Goal: Task Accomplishment & Management: Manage account settings

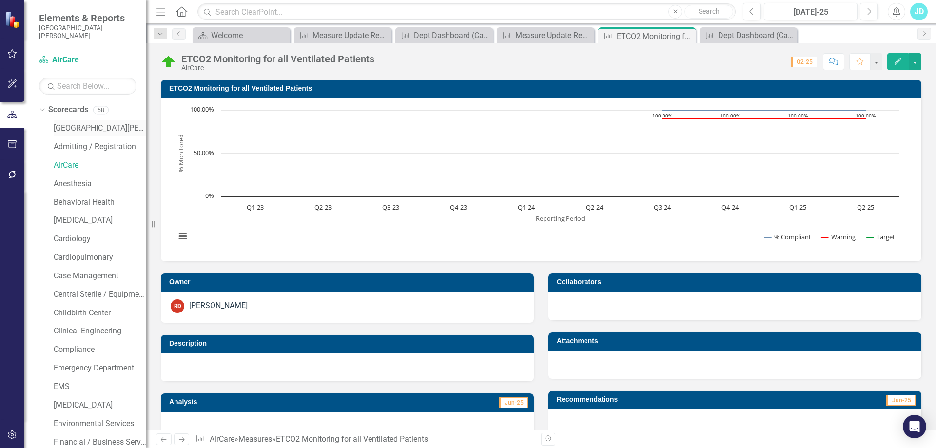
click at [70, 128] on link "[GEOGRAPHIC_DATA][PERSON_NAME]" at bounding box center [100, 128] width 93 height 11
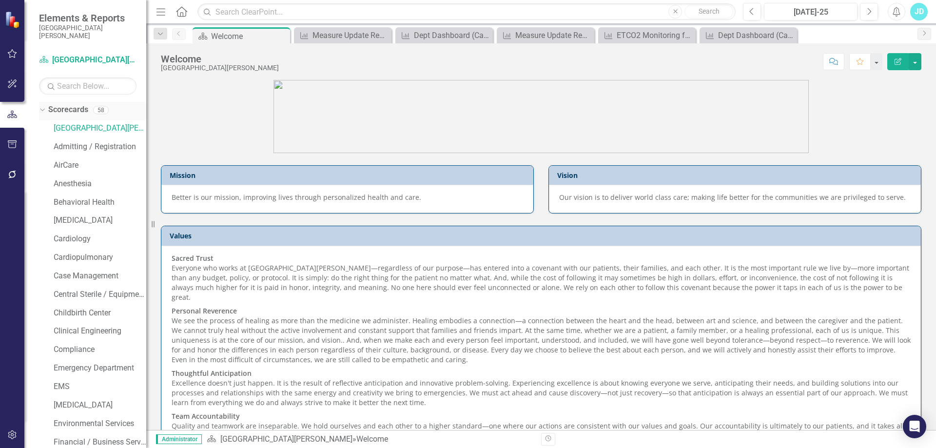
click at [41, 107] on icon "Dropdown" at bounding box center [41, 109] width 5 height 7
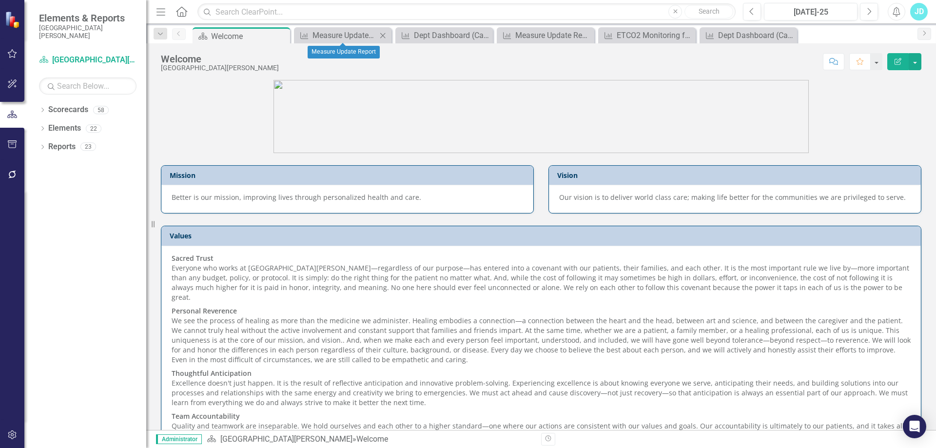
click at [384, 34] on icon at bounding box center [382, 35] width 5 height 5
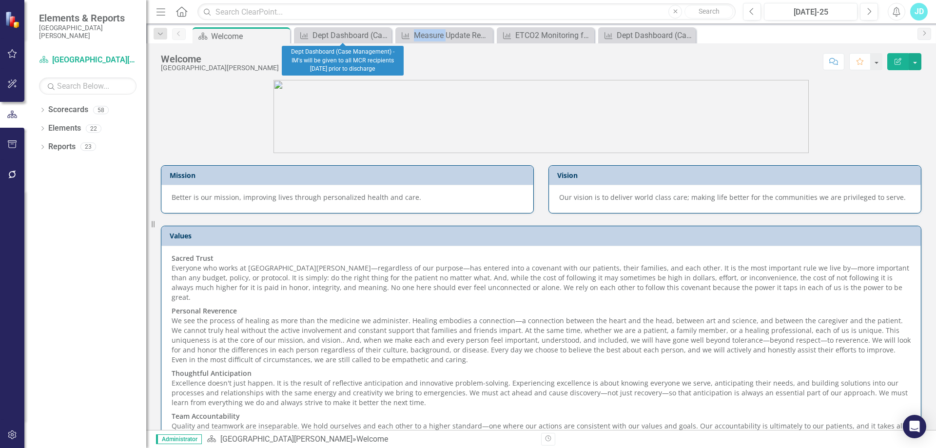
click at [0, 0] on icon at bounding box center [0, 0] width 0 height 0
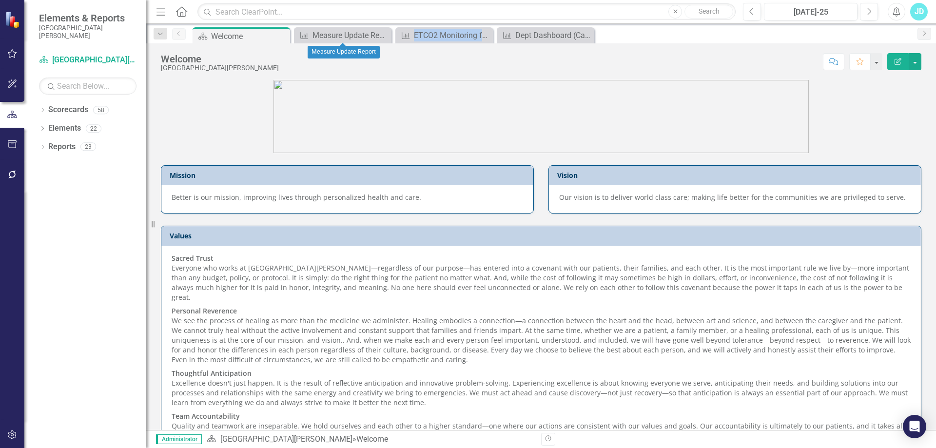
click at [0, 0] on icon at bounding box center [0, 0] width 0 height 0
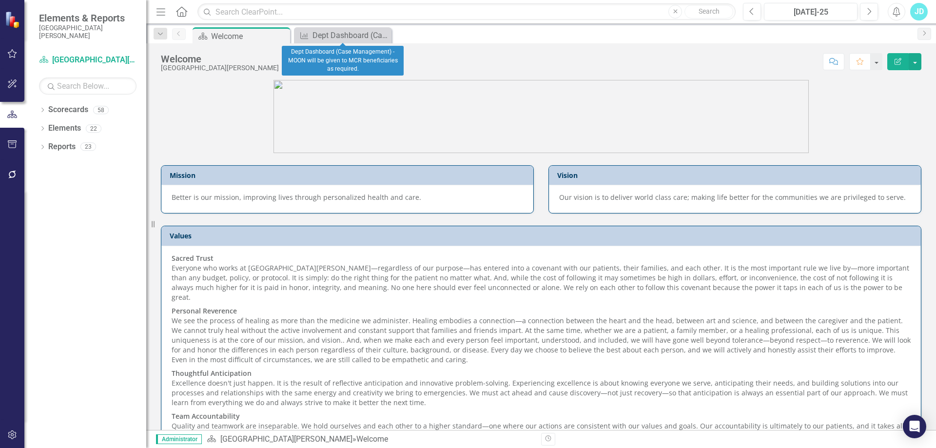
click at [0, 0] on icon at bounding box center [0, 0] width 0 height 0
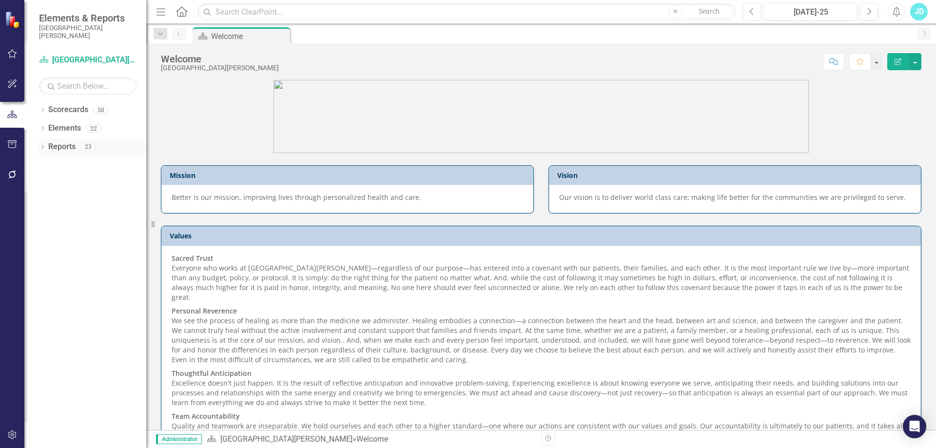
click at [42, 147] on icon "Dropdown" at bounding box center [42, 147] width 7 height 5
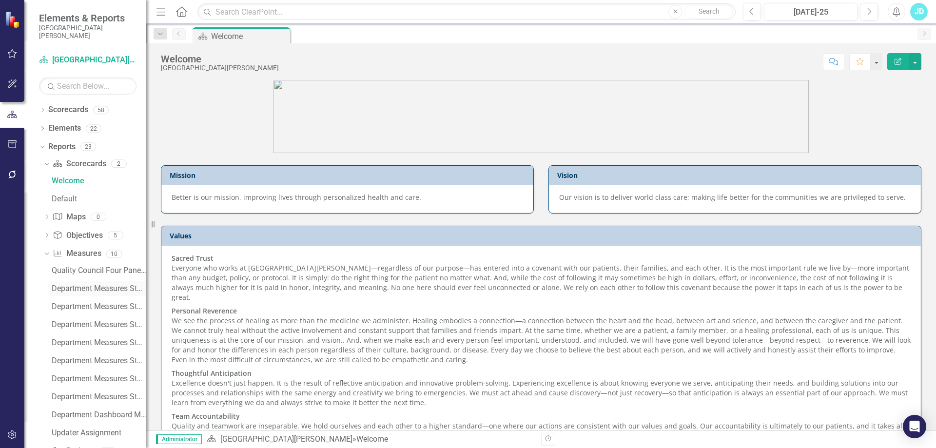
click at [86, 287] on div "Department Measures Standard Report" at bounding box center [99, 288] width 95 height 9
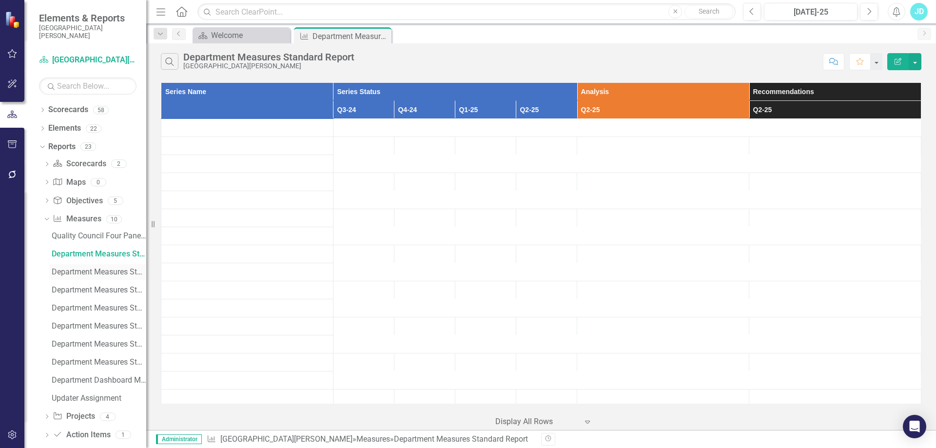
click at [99, 270] on div "Department Measures Standard Report (CFO)" at bounding box center [99, 272] width 95 height 9
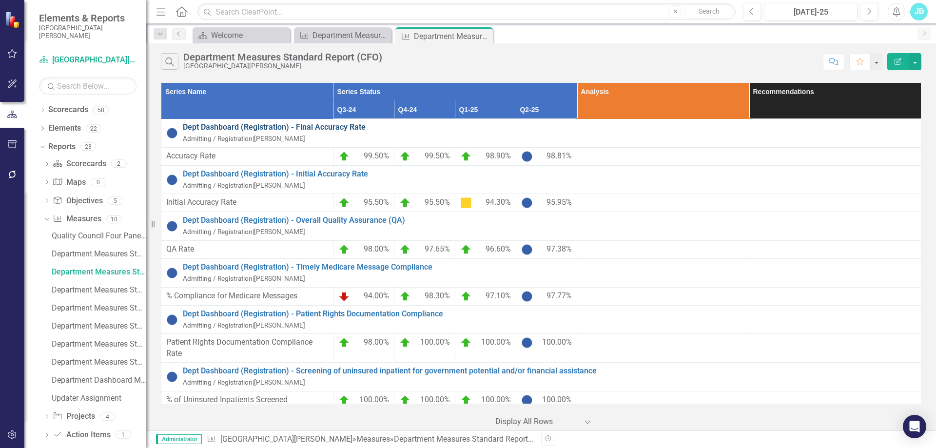
click at [321, 126] on link "Dept Dashboard (Registration) - Final Accuracy Rate" at bounding box center [550, 127] width 734 height 11
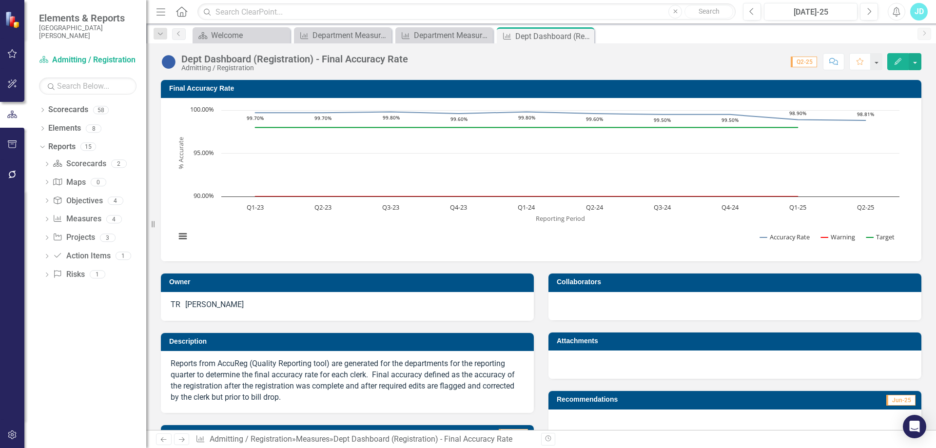
scroll to position [252, 0]
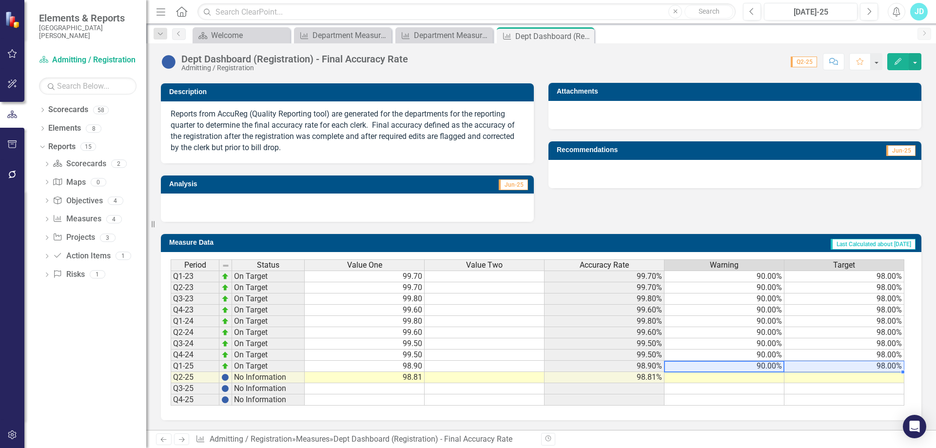
drag, startPoint x: 788, startPoint y: 364, endPoint x: 848, endPoint y: 362, distance: 60.5
click at [848, 362] on tr "Q1-25 On Target 98.90 98.90% 90.00% 98.00%" at bounding box center [538, 366] width 734 height 11
drag, startPoint x: 904, startPoint y: 372, endPoint x: 902, endPoint y: 400, distance: 27.9
click at [171, 400] on div "Period Status Value One Value Two Accuracy Rate Warning Target Q1-23 On Target …" at bounding box center [171, 332] width 0 height 146
type textarea "90"
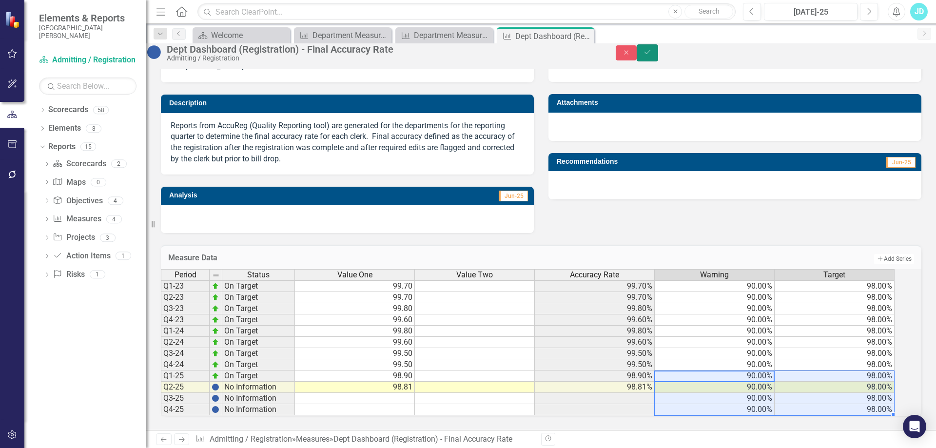
click at [658, 56] on button "Save" at bounding box center [647, 52] width 21 height 17
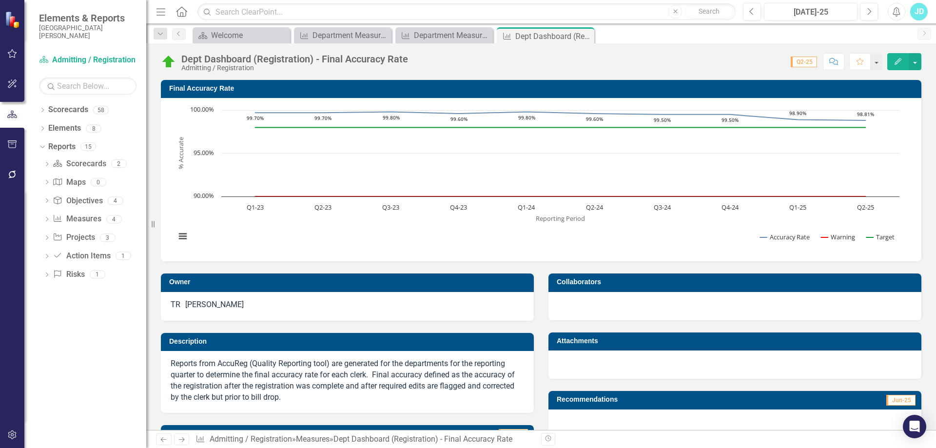
click at [180, 439] on icon "Next" at bounding box center [182, 439] width 8 height 6
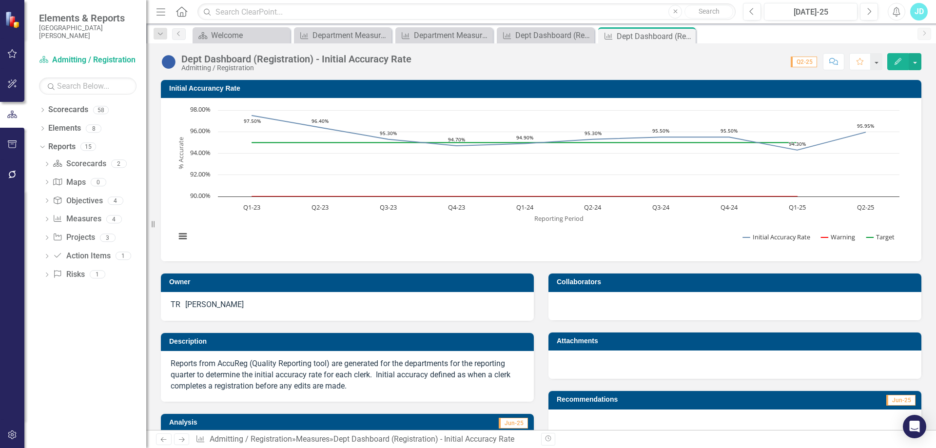
scroll to position [240, 0]
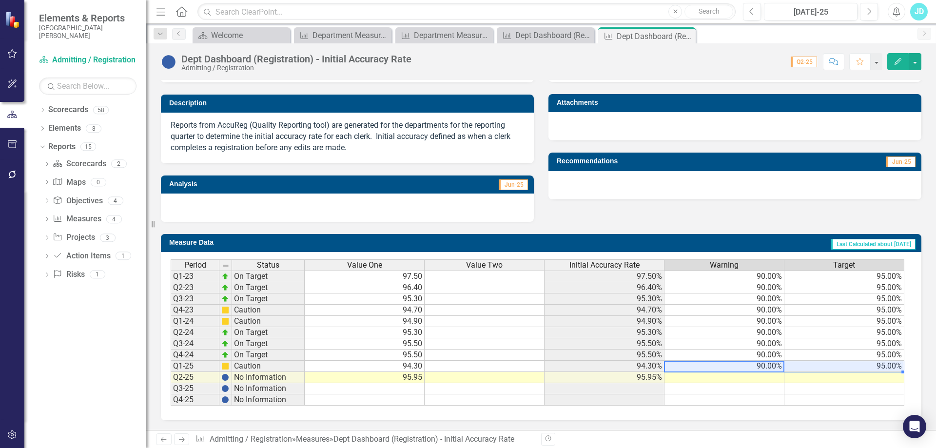
drag, startPoint x: 741, startPoint y: 364, endPoint x: 845, endPoint y: 364, distance: 103.4
click at [845, 364] on tr "Q1-25 Caution 94.30 94.30% 90.00% 95.00%" at bounding box center [538, 366] width 734 height 11
drag, startPoint x: 902, startPoint y: 372, endPoint x: 902, endPoint y: 405, distance: 33.2
click at [171, 405] on div "Period Status Value One Value Two Initial Accuracy Rate Warning Target Q1-23 On…" at bounding box center [171, 332] width 0 height 146
type textarea "90"
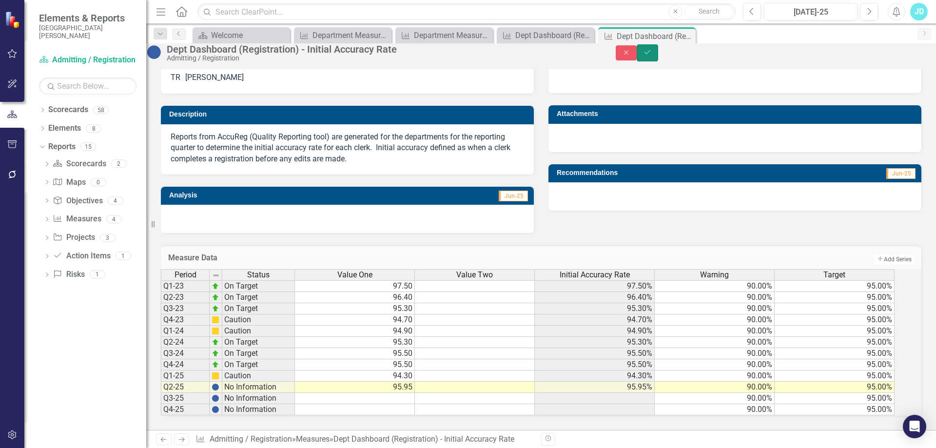
click at [652, 55] on icon "Save" at bounding box center [647, 52] width 9 height 7
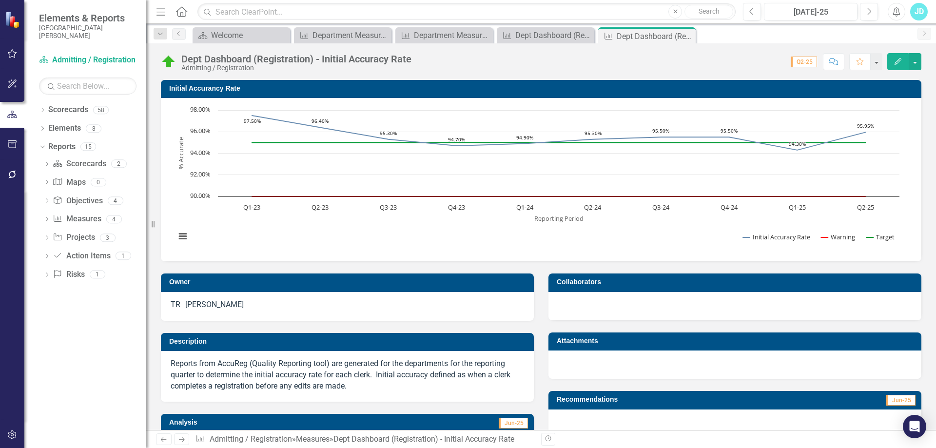
click at [183, 439] on icon "Next" at bounding box center [182, 439] width 8 height 6
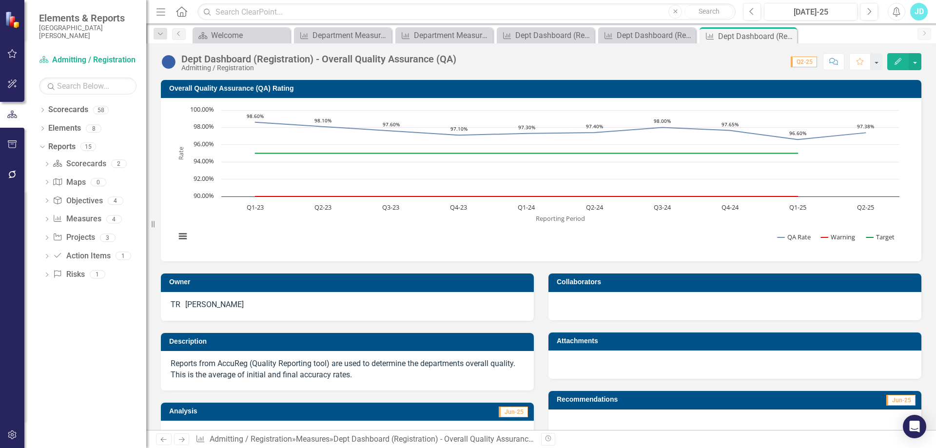
scroll to position [230, 0]
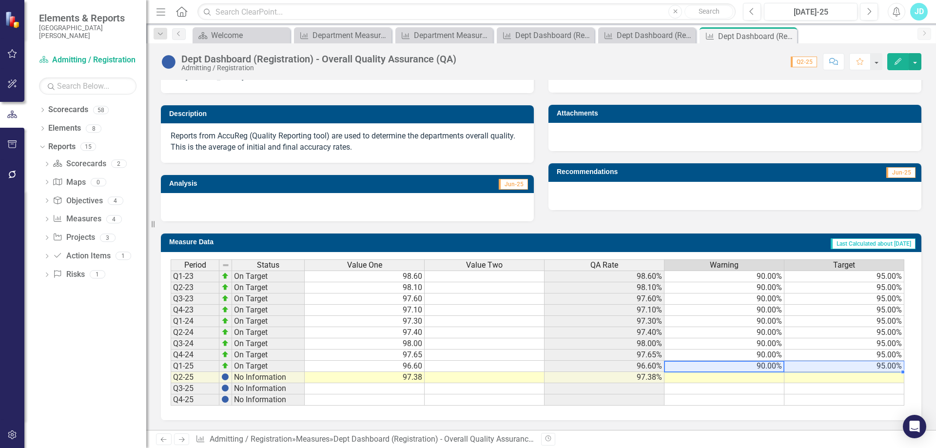
drag, startPoint x: 793, startPoint y: 366, endPoint x: 816, endPoint y: 365, distance: 23.4
click at [816, 365] on tr "Q1-25 On Target 96.60 96.60% 90.00% 95.00%" at bounding box center [538, 366] width 734 height 11
drag, startPoint x: 903, startPoint y: 370, endPoint x: 896, endPoint y: 403, distance: 33.4
click at [171, 403] on div "Period Status Value One Value Two QA Rate Warning Target Q1-23 On Target 98.60 …" at bounding box center [171, 332] width 0 height 146
type textarea "90"
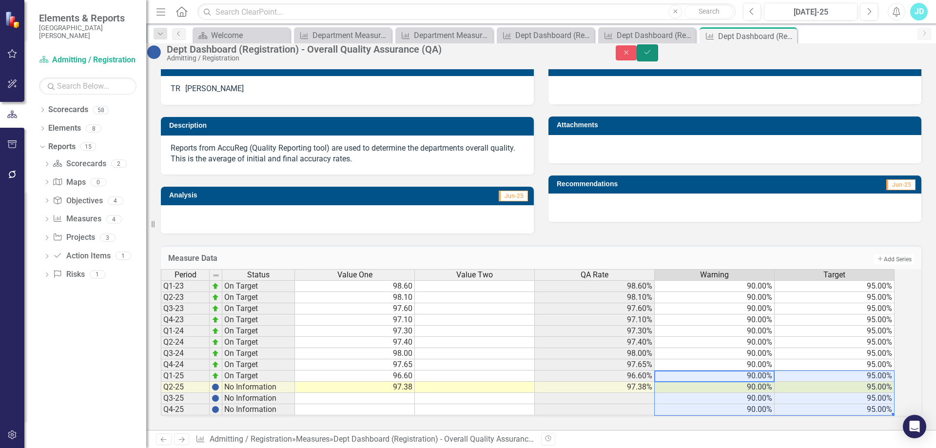
click at [658, 61] on button "Save" at bounding box center [647, 52] width 21 height 17
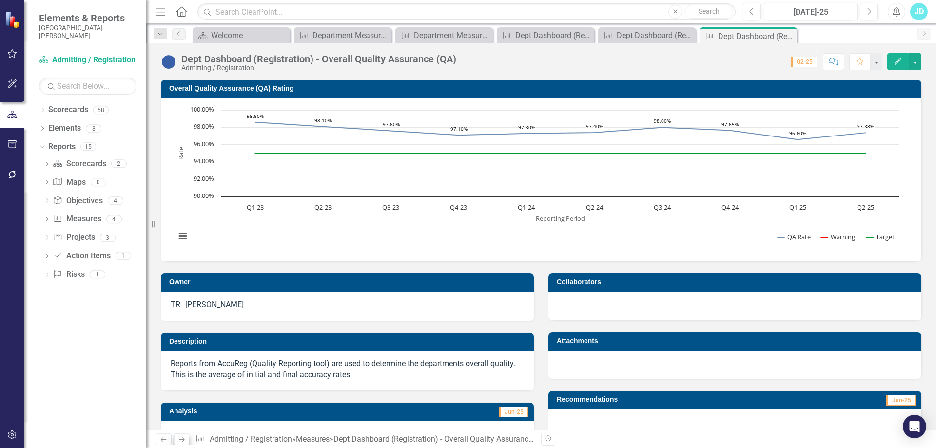
click at [181, 441] on icon "Next" at bounding box center [182, 439] width 8 height 6
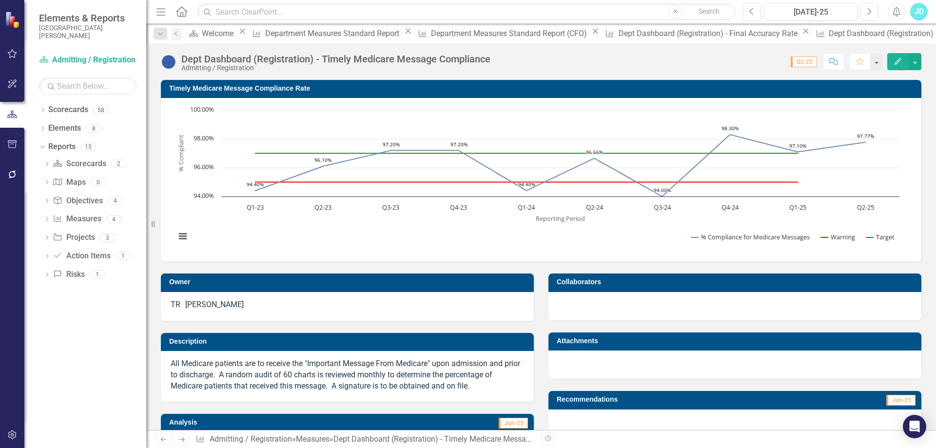
scroll to position [248, 0]
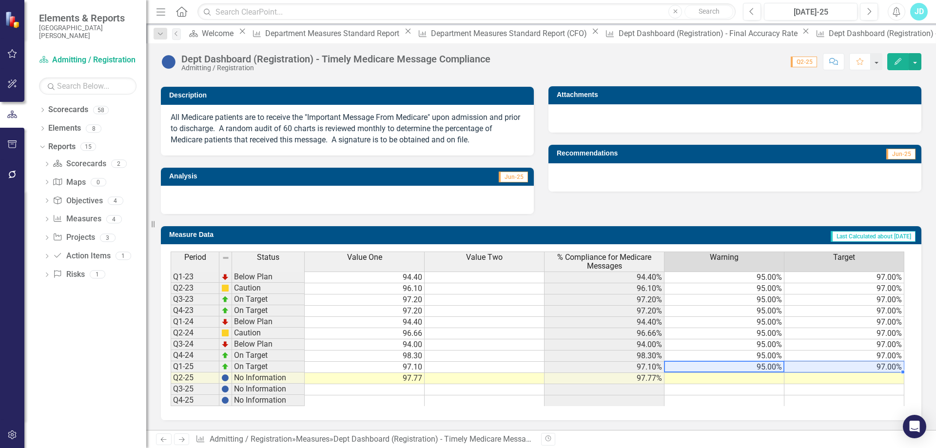
drag, startPoint x: 768, startPoint y: 367, endPoint x: 809, endPoint y: 367, distance: 41.0
click at [801, 366] on tr "Q1-25 On Target 97.10 97.10% 95.00% 97.00%" at bounding box center [538, 367] width 734 height 11
drag, startPoint x: 903, startPoint y: 372, endPoint x: 902, endPoint y: 399, distance: 27.4
click at [171, 399] on div "Period Status Value One Value Two % Compliance for Medicare Messages Warning Ta…" at bounding box center [171, 329] width 0 height 155
type textarea "95"
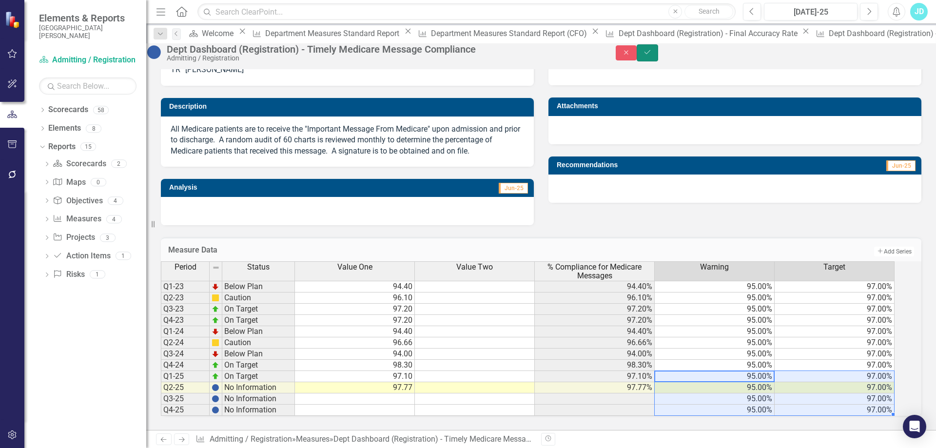
click at [652, 56] on icon "Save" at bounding box center [647, 52] width 9 height 7
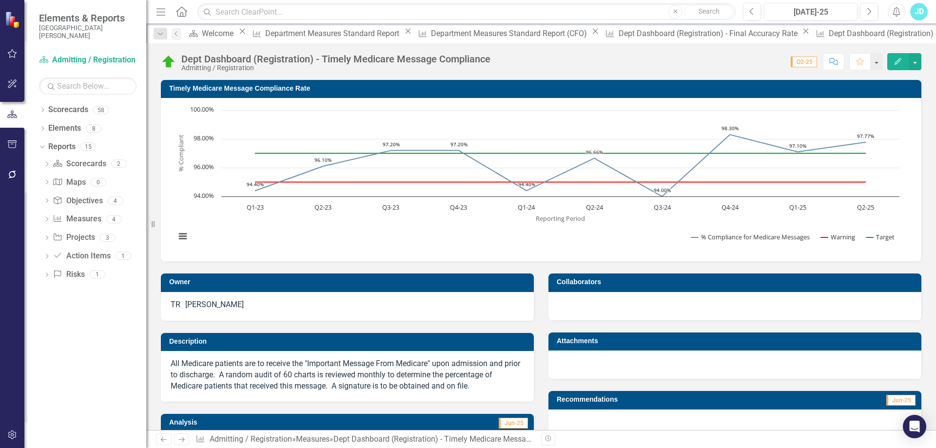
click at [183, 441] on icon at bounding box center [182, 439] width 6 height 5
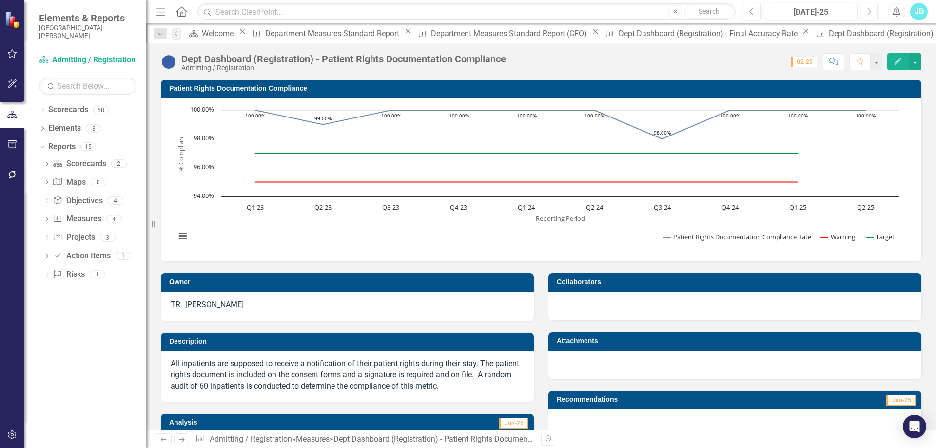
scroll to position [244, 0]
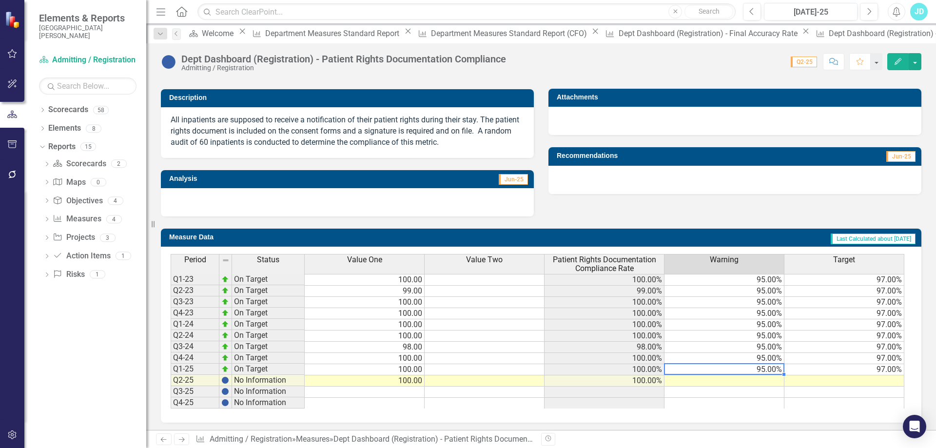
drag, startPoint x: 768, startPoint y: 369, endPoint x: 808, endPoint y: 368, distance: 40.0
click at [808, 368] on tr "Q1-25 On Target 100.00 100.00% 95.00% 97.00%" at bounding box center [538, 369] width 734 height 11
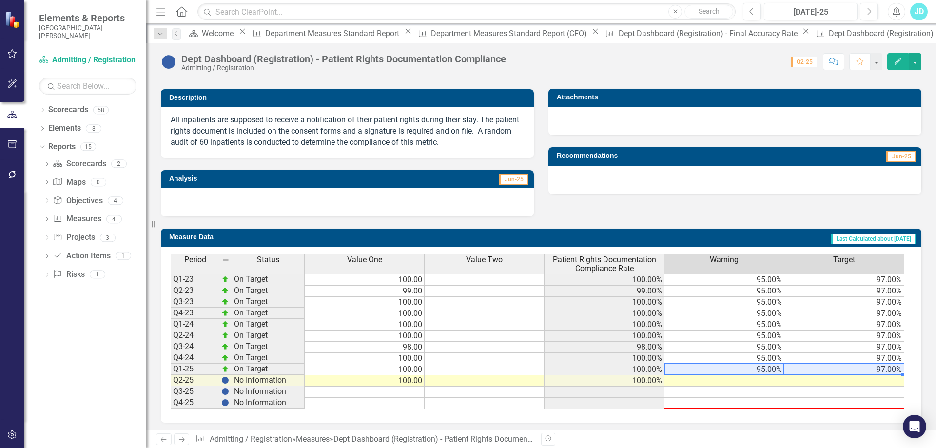
drag, startPoint x: 903, startPoint y: 377, endPoint x: 904, endPoint y: 396, distance: 19.1
click at [171, 405] on div "Period Status Value One Value Two Patient Rights Documentation Compliance Rate …" at bounding box center [171, 331] width 0 height 155
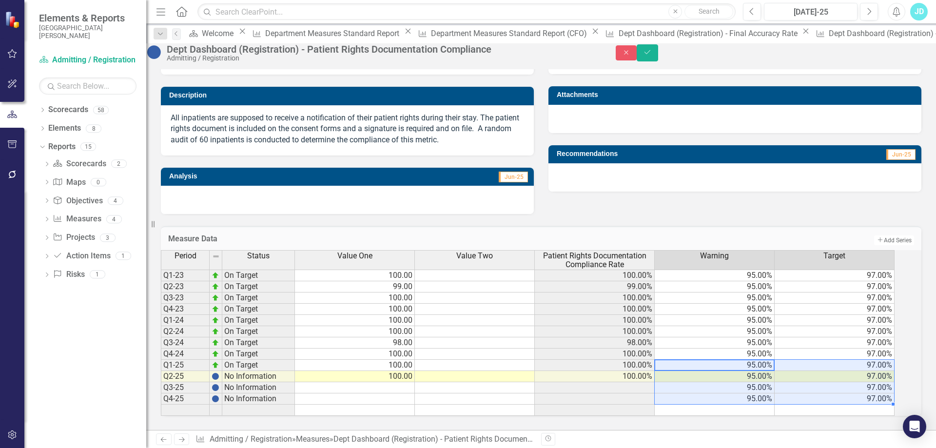
type textarea "95"
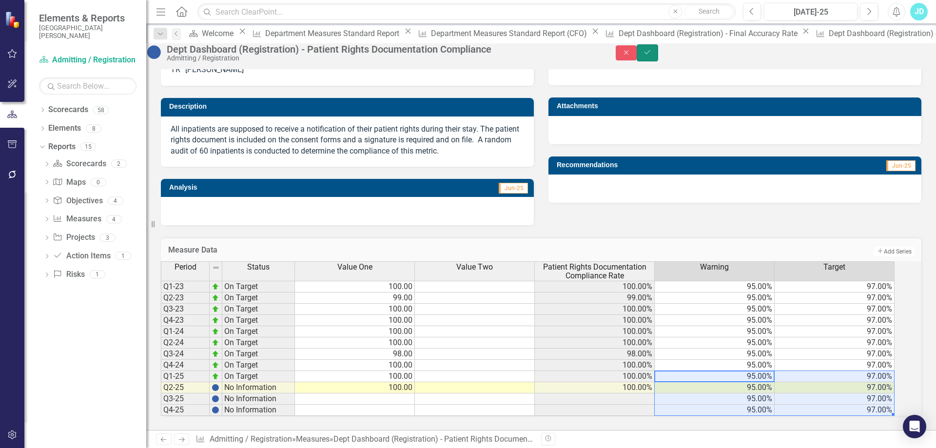
click at [652, 56] on icon "Save" at bounding box center [647, 52] width 9 height 7
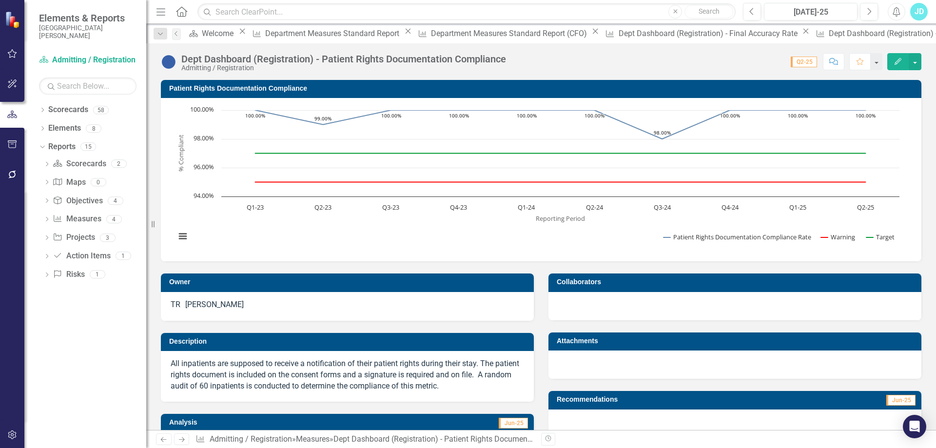
click at [182, 436] on icon "Next" at bounding box center [182, 439] width 8 height 6
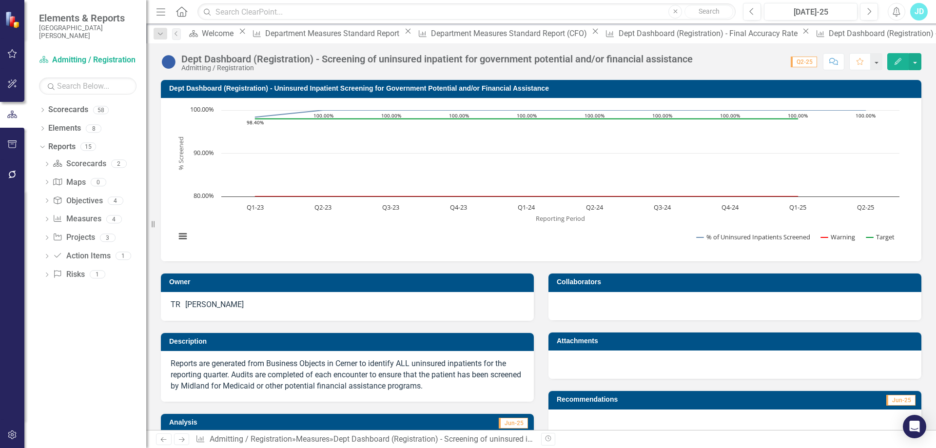
scroll to position [248, 0]
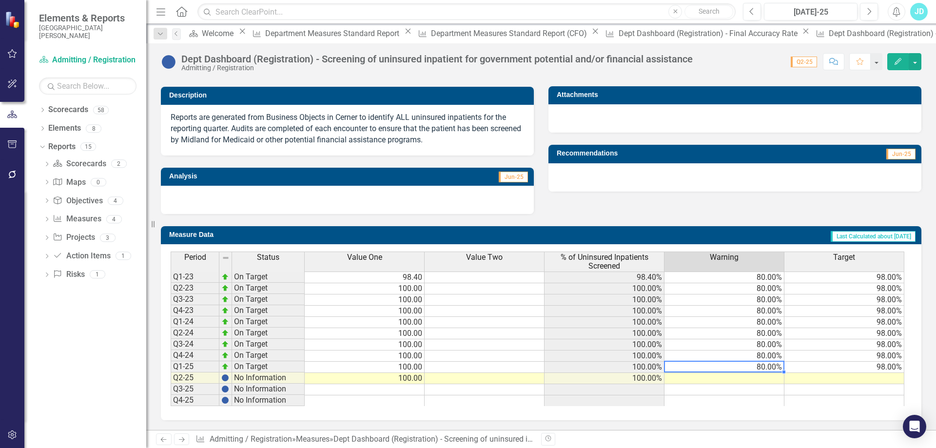
drag, startPoint x: 774, startPoint y: 369, endPoint x: 838, endPoint y: 368, distance: 64.9
click at [837, 368] on tr "Q1-25 On Target 100.00 100.00% 80.00% 98.00%" at bounding box center [538, 367] width 734 height 11
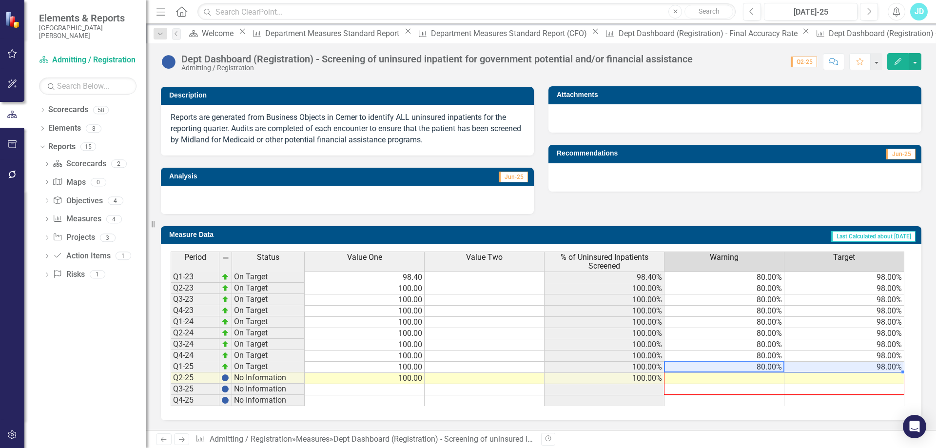
drag, startPoint x: 904, startPoint y: 381, endPoint x: 902, endPoint y: 389, distance: 7.9
click at [171, 398] on div "Period Status Value One Value Two % of Uninsured Inpatients Screened Warning Ta…" at bounding box center [171, 329] width 0 height 155
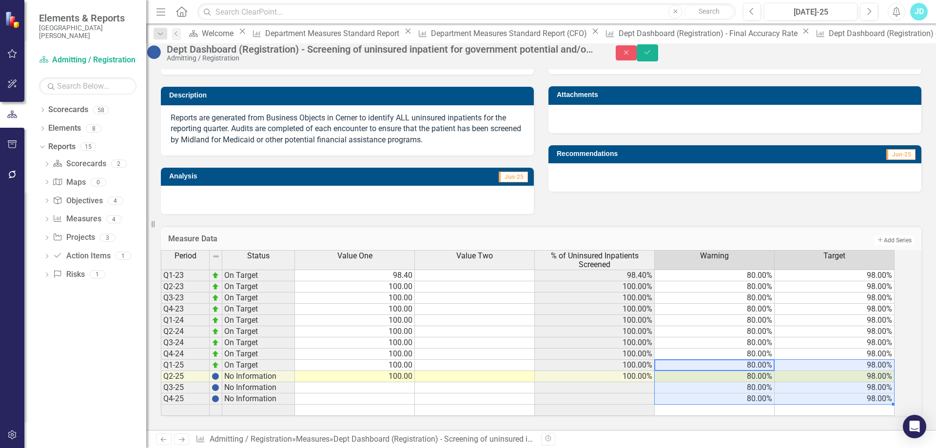
type textarea "80"
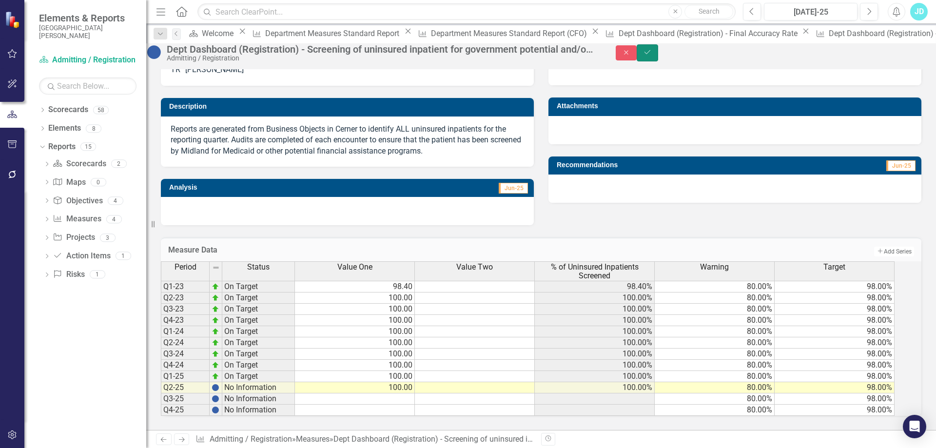
click at [652, 56] on icon "Save" at bounding box center [647, 52] width 9 height 7
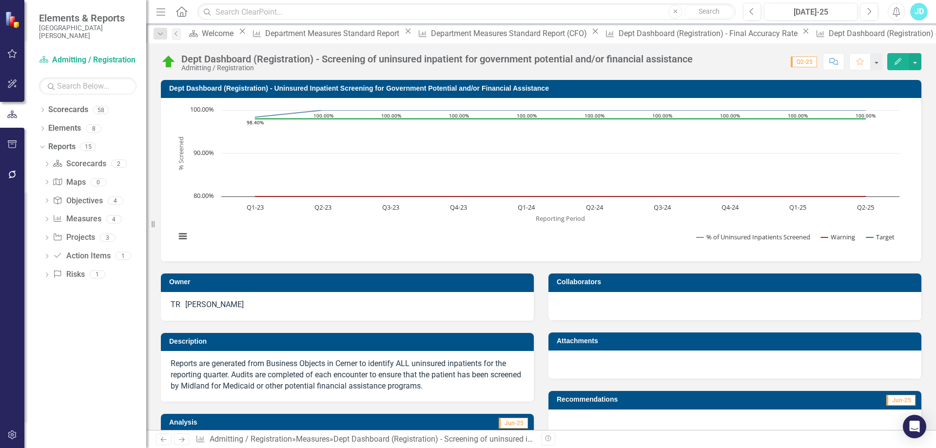
click at [180, 437] on icon "Next" at bounding box center [182, 439] width 8 height 6
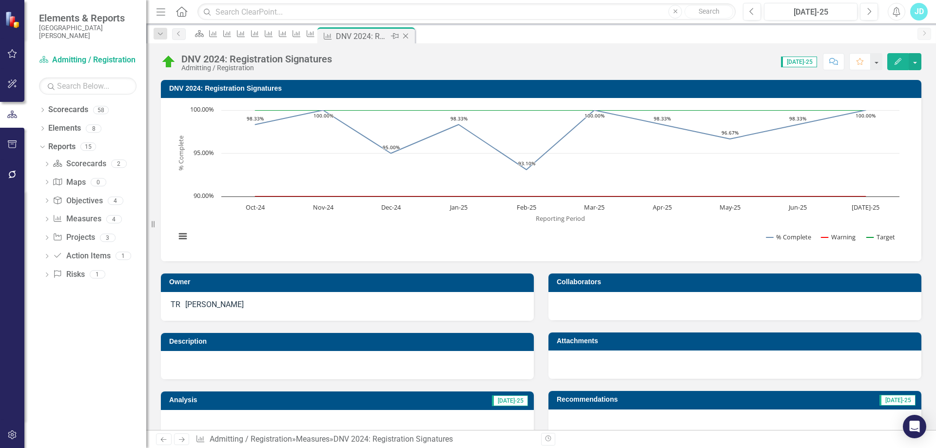
click at [411, 34] on icon "Close" at bounding box center [406, 36] width 10 height 8
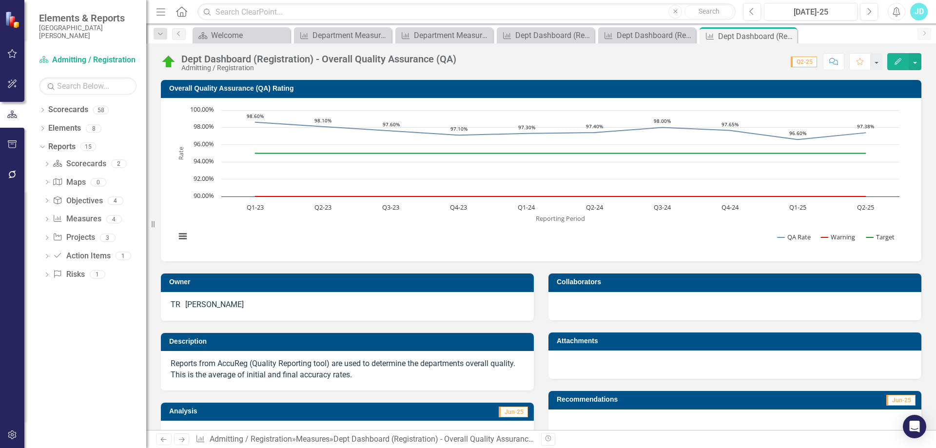
click at [0, 0] on icon "Close" at bounding box center [0, 0] width 0 height 0
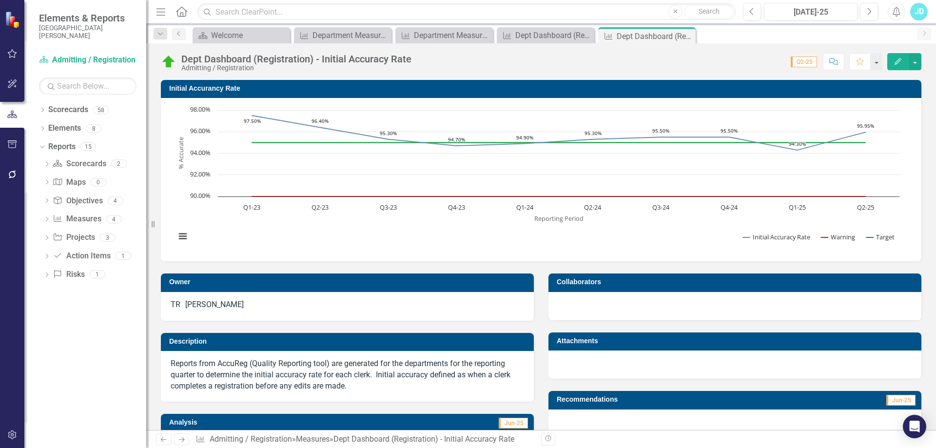
drag, startPoint x: 686, startPoint y: 36, endPoint x: 674, endPoint y: 36, distance: 11.2
click at [0, 0] on icon "Close" at bounding box center [0, 0] width 0 height 0
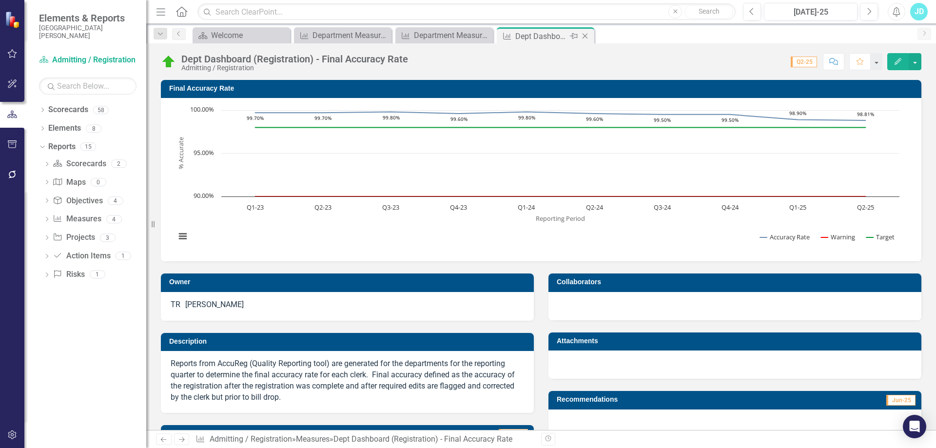
click at [586, 35] on icon at bounding box center [585, 36] width 5 height 5
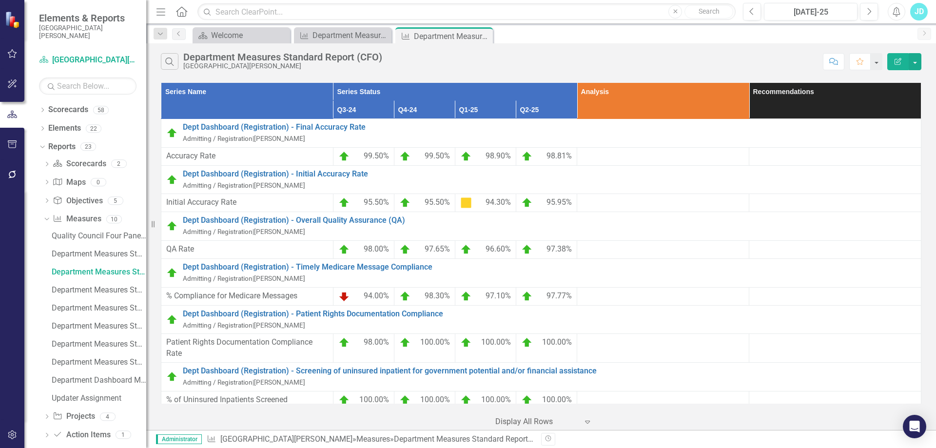
scroll to position [195, 0]
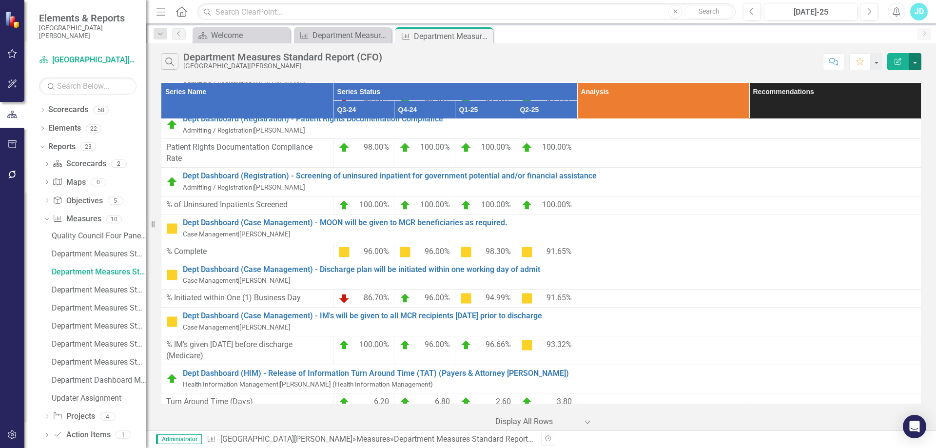
click at [915, 64] on button "button" at bounding box center [915, 61] width 13 height 17
click at [902, 75] on link "Edit Report Edit Report" at bounding box center [882, 80] width 77 height 18
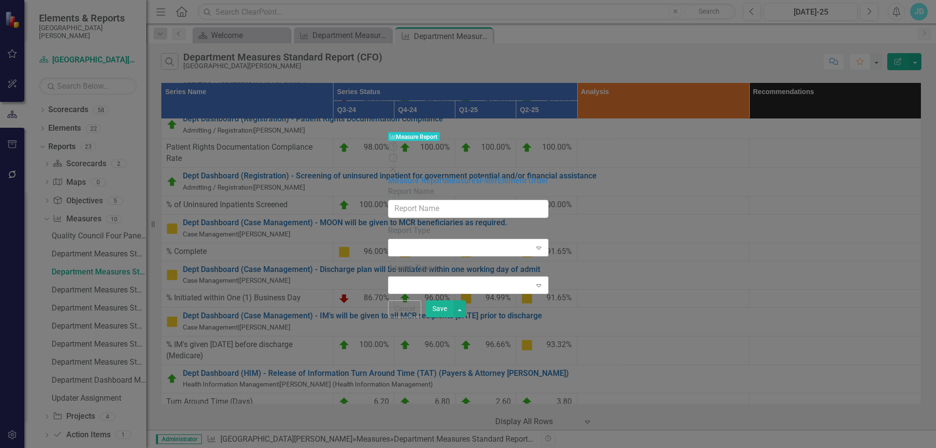
type input "Department Measures Standard Report (CFO)"
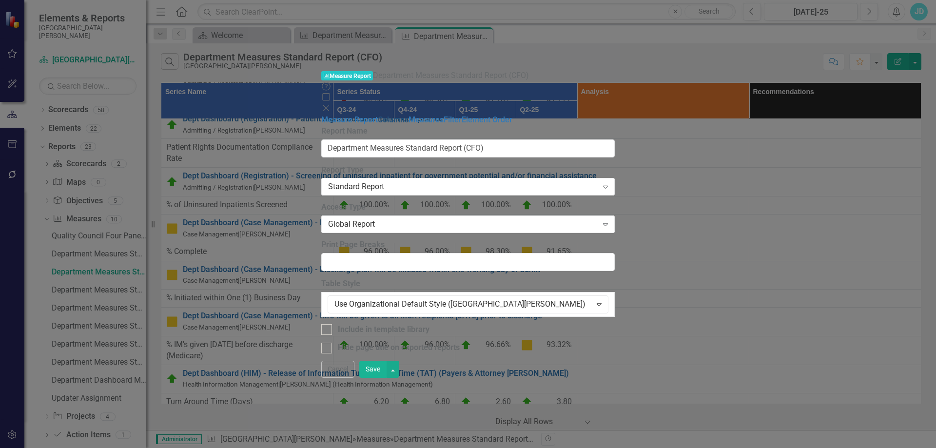
click at [378, 115] on link "Columns" at bounding box center [393, 119] width 31 height 9
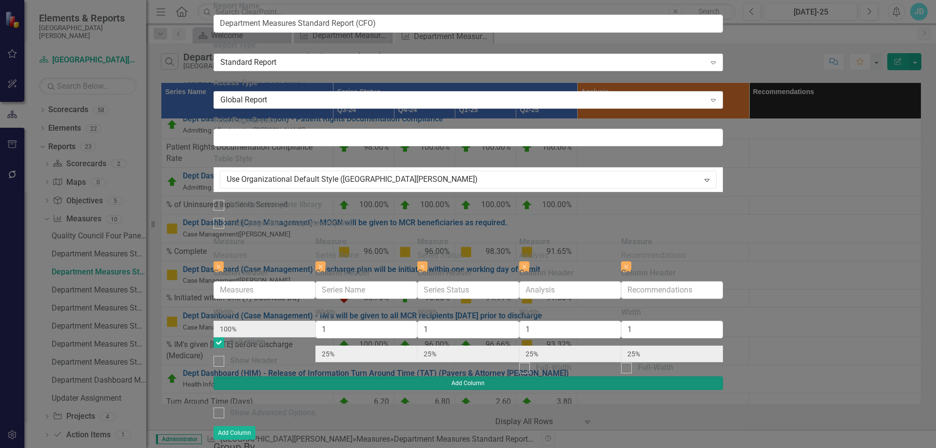
click at [723, 377] on button "Add Column" at bounding box center [469, 384] width 510 height 14
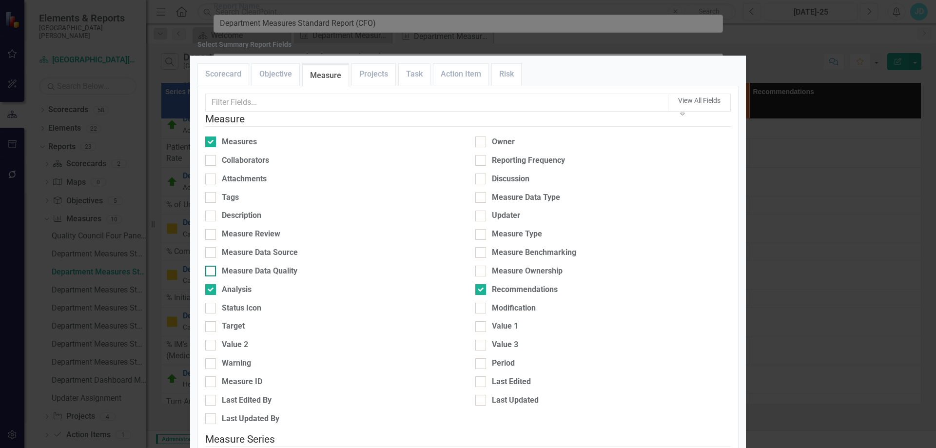
scroll to position [146, 0]
click at [216, 321] on div at bounding box center [210, 326] width 11 height 11
click at [212, 321] on input "Target" at bounding box center [208, 324] width 6 height 6
checkbox input "true"
click at [216, 358] on div at bounding box center [210, 363] width 11 height 11
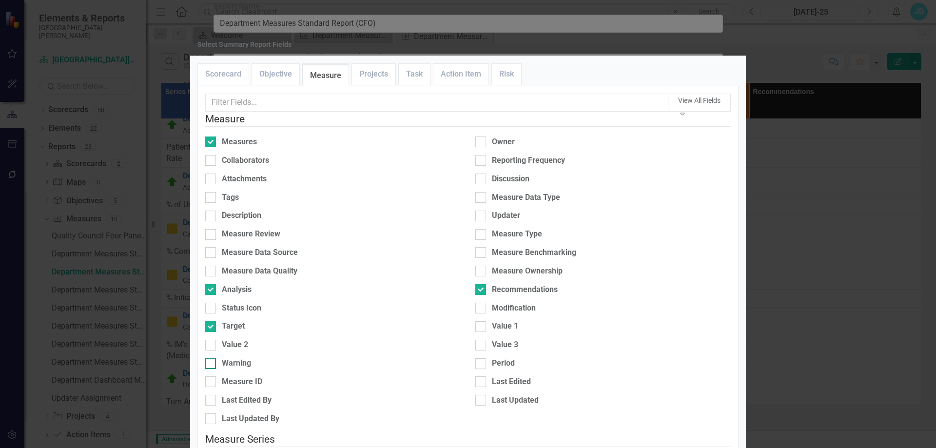
click at [212, 358] on input "Warning" at bounding box center [208, 361] width 6 height 6
checkbox input "true"
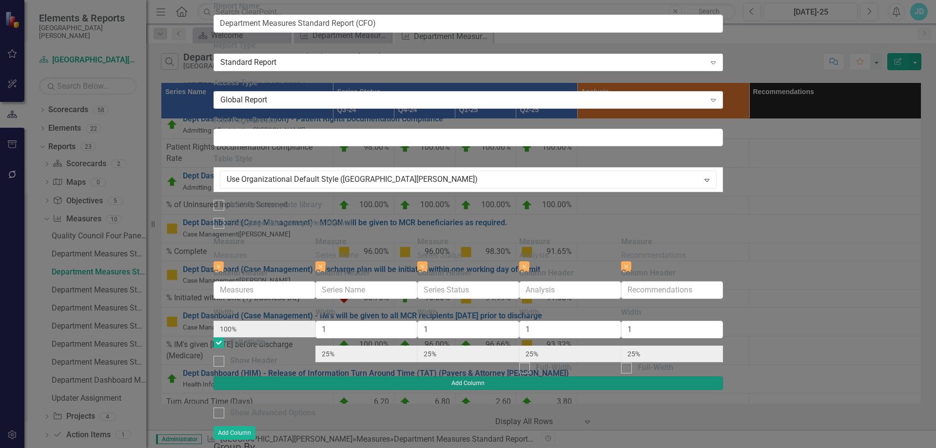
type input "17%"
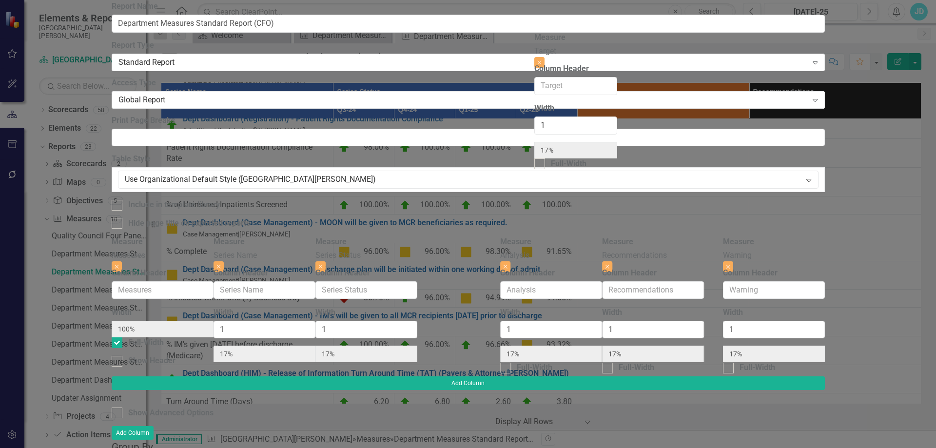
drag, startPoint x: 726, startPoint y: 56, endPoint x: 572, endPoint y: 55, distance: 153.6
click at [572, 237] on div "Measure Measures Close Column Header Width 100% Full-Width Show Header Measure …" at bounding box center [469, 307] width 714 height 140
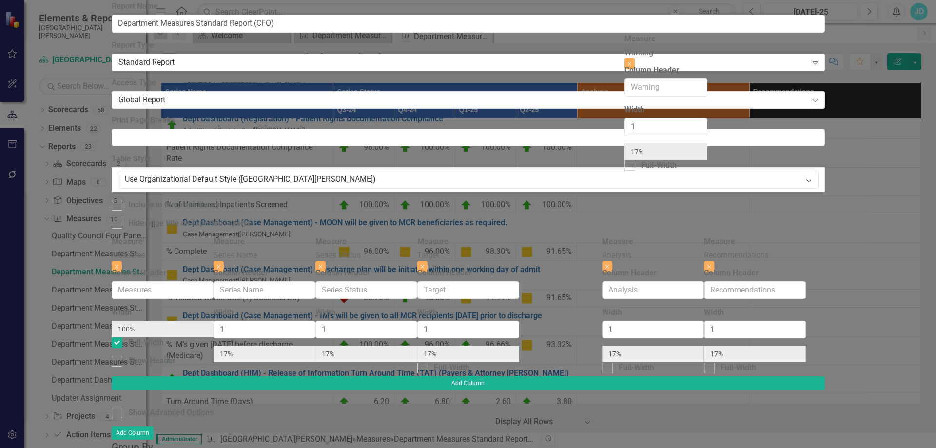
drag, startPoint x: 825, startPoint y: 52, endPoint x: 674, endPoint y: 52, distance: 151.2
click at [674, 237] on div "Measure Measures Close Column Header Width 100% Full-Width Show Header Measure …" at bounding box center [469, 307] width 714 height 140
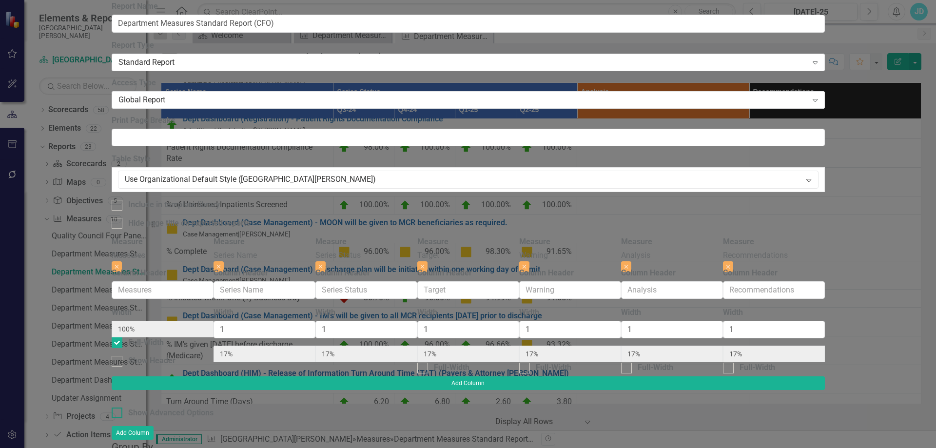
click at [122, 408] on div at bounding box center [117, 413] width 11 height 11
click at [118, 408] on input "Show Advanced Options" at bounding box center [115, 411] width 6 height 6
checkbox input "true"
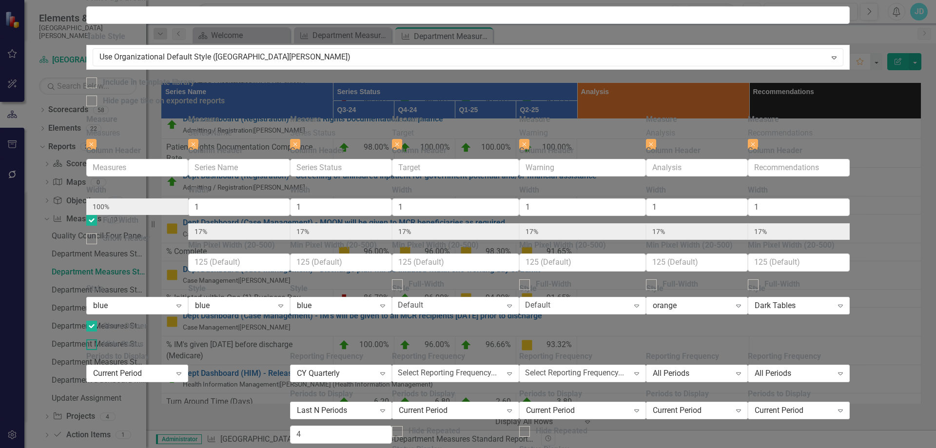
click at [97, 339] on div at bounding box center [91, 344] width 11 height 11
click at [93, 339] on input "Hide Status" at bounding box center [89, 342] width 6 height 6
checkbox input "true"
click at [712, 368] on div "All Periods" at bounding box center [692, 373] width 78 height 11
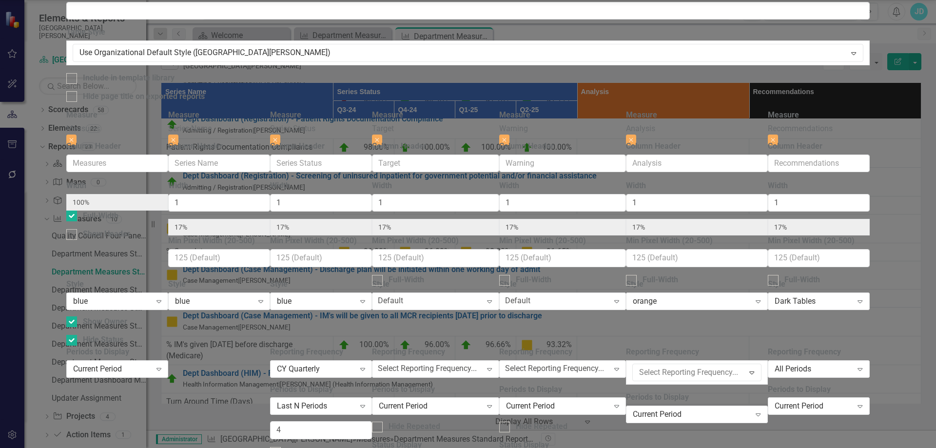
click at [718, 369] on div "Reporting Frequency 7 results available. Use Up and Down to choose options, pre…" at bounding box center [696, 425] width 141 height 157
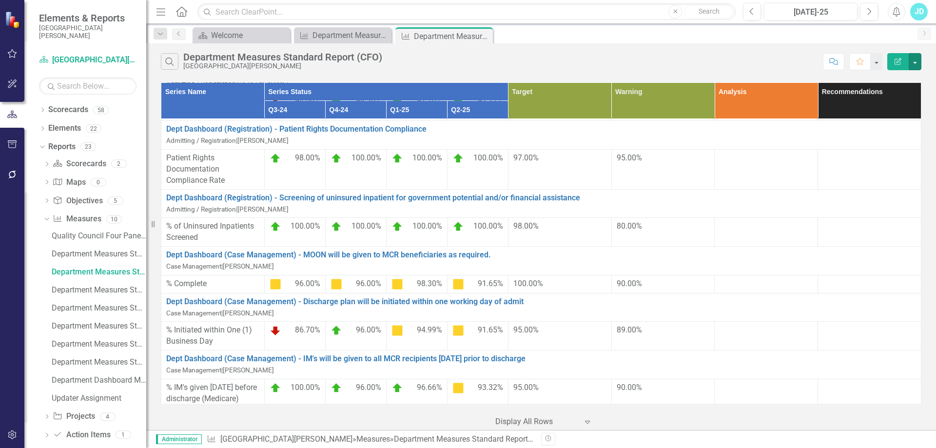
scroll to position [341, 0]
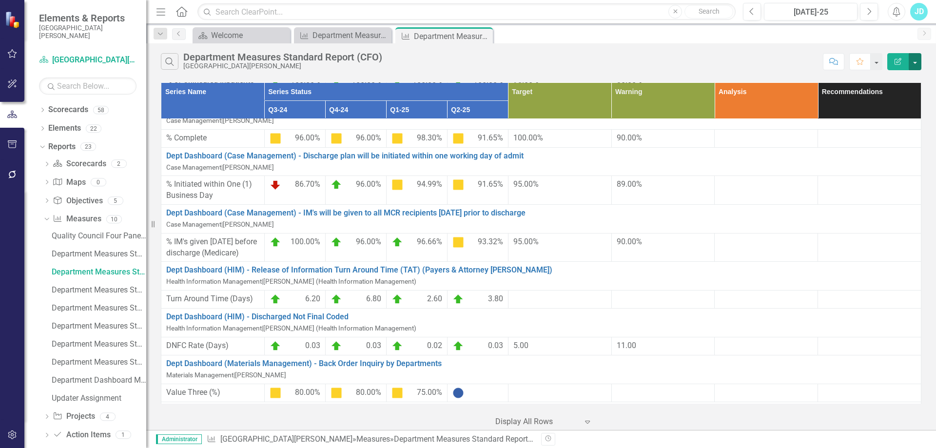
click at [917, 62] on button "button" at bounding box center [915, 61] width 13 height 17
click at [898, 81] on link "Edit Report Edit Report" at bounding box center [882, 80] width 77 height 18
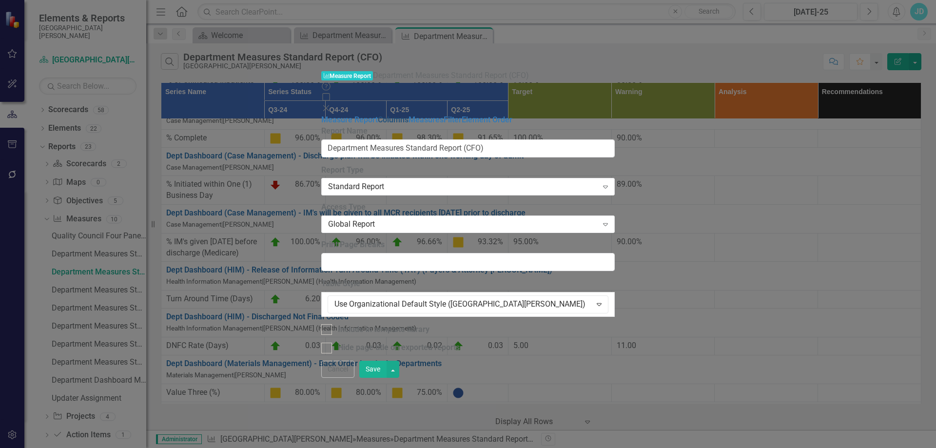
click at [378, 115] on link "Columns" at bounding box center [393, 119] width 31 height 9
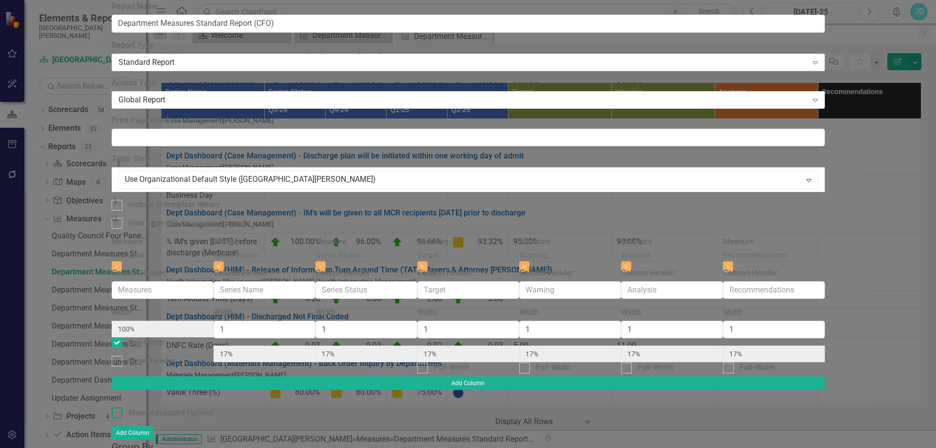
click at [118, 408] on input "Show Advanced Options" at bounding box center [115, 411] width 6 height 6
checkbox input "true"
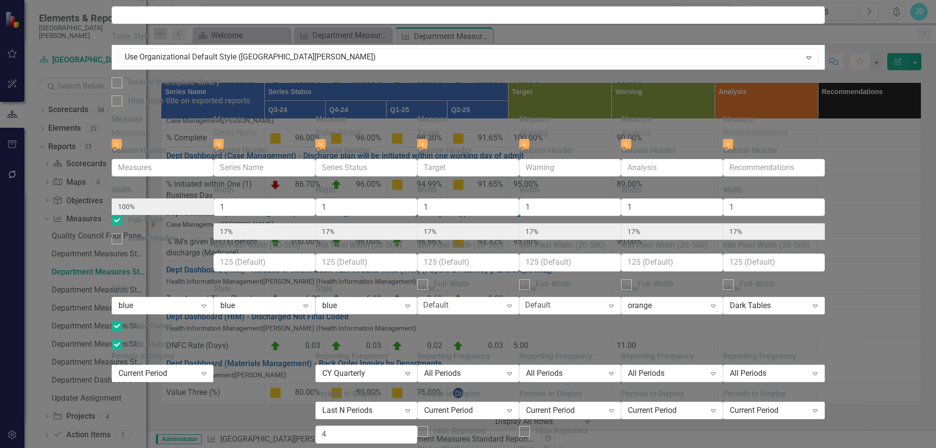
click at [400, 300] on div "blue" at bounding box center [361, 305] width 78 height 11
click at [316, 283] on div "Style blue Expand" at bounding box center [265, 317] width 102 height 68
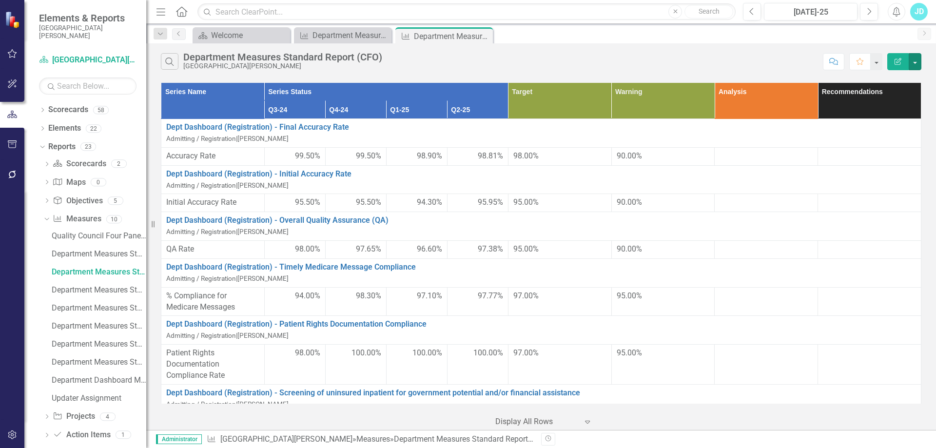
scroll to position [146, 0]
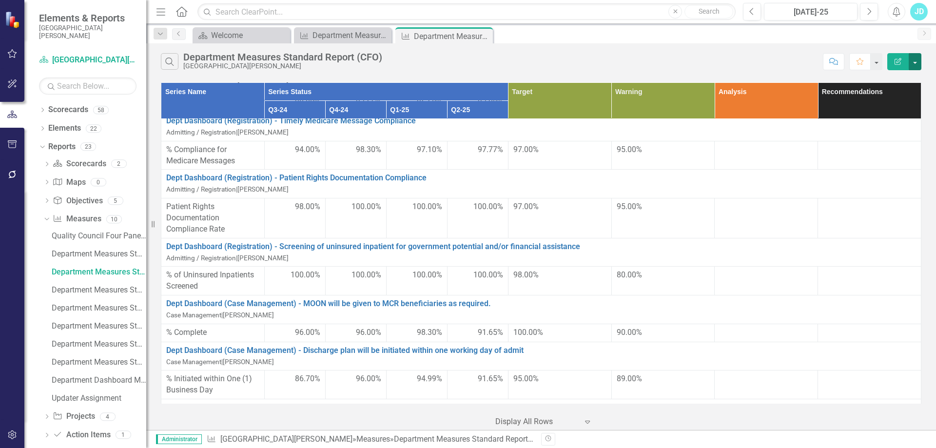
click at [916, 63] on button "button" at bounding box center [915, 61] width 13 height 17
click at [900, 77] on link "Edit Report Edit Report" at bounding box center [882, 80] width 77 height 18
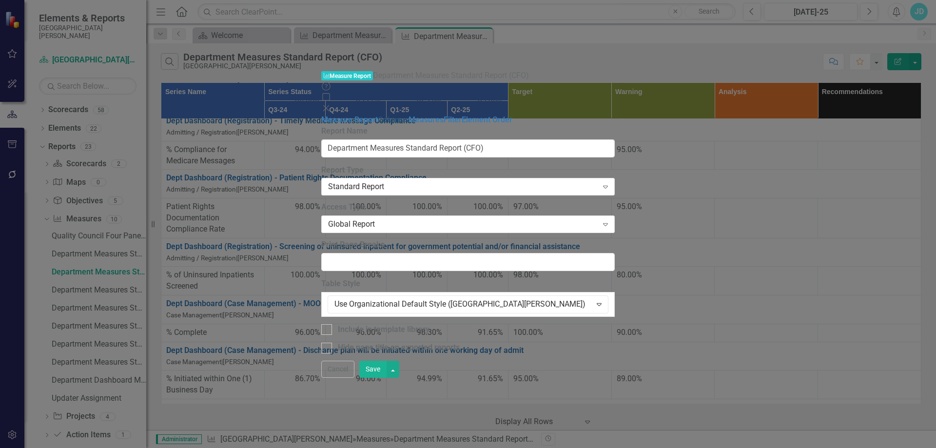
click at [378, 115] on link "Columns" at bounding box center [393, 119] width 31 height 9
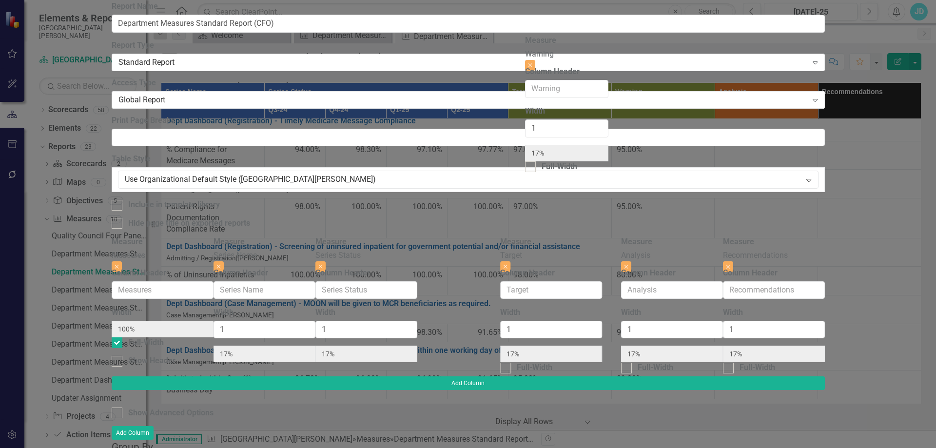
drag, startPoint x: 641, startPoint y: 50, endPoint x: 570, endPoint y: 65, distance: 72.3
click at [561, 237] on div "Measure Measures Close Column Header Width 100% Full-Width Show Header Measure …" at bounding box center [469, 307] width 714 height 140
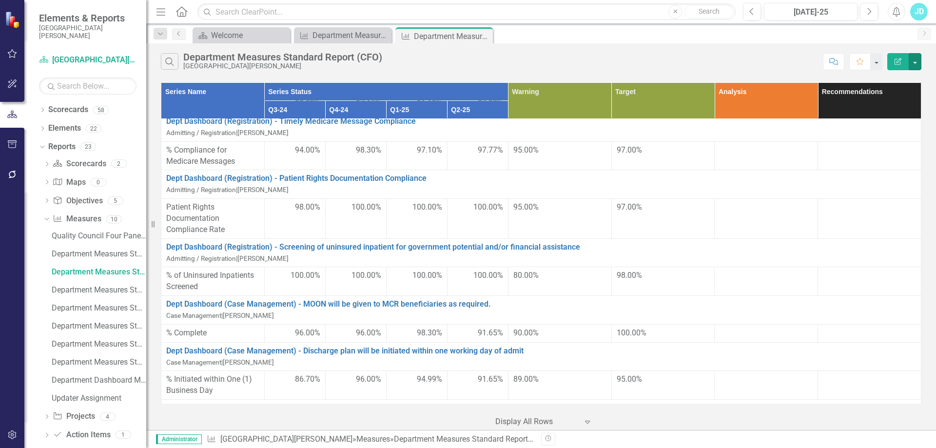
scroll to position [0, 0]
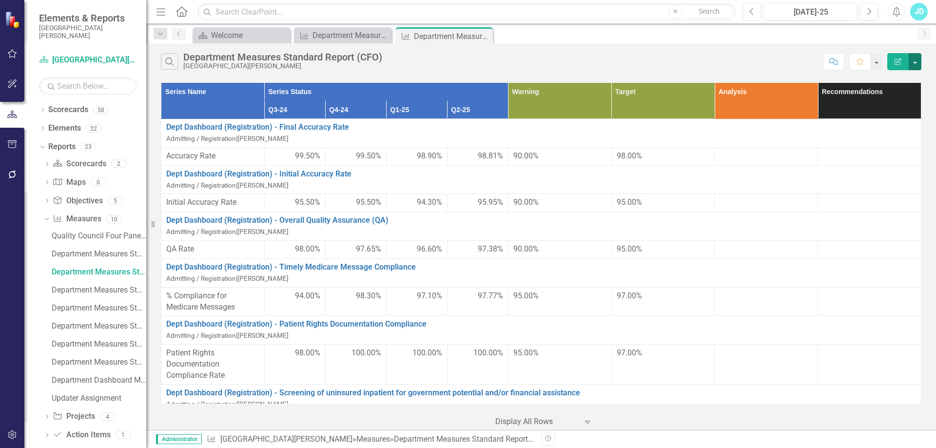
click at [914, 62] on button "button" at bounding box center [915, 61] width 13 height 17
click at [888, 77] on link "Edit Report Edit Report" at bounding box center [882, 80] width 77 height 18
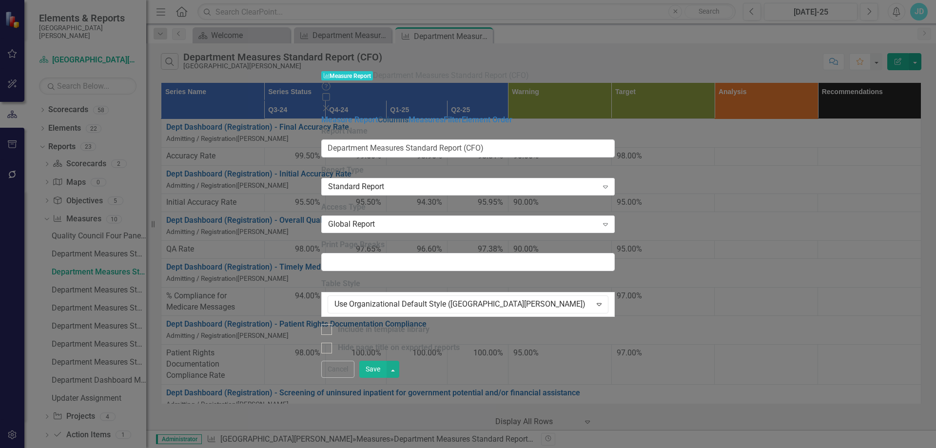
click at [378, 115] on link "Columns" at bounding box center [393, 119] width 31 height 9
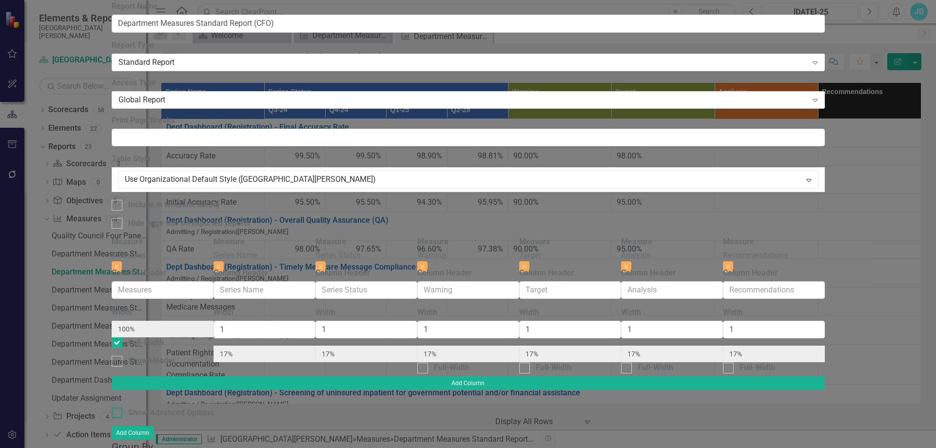
click at [122, 408] on div at bounding box center [117, 413] width 11 height 11
click at [118, 408] on input "Show Advanced Options" at bounding box center [115, 411] width 6 height 6
checkbox input "true"
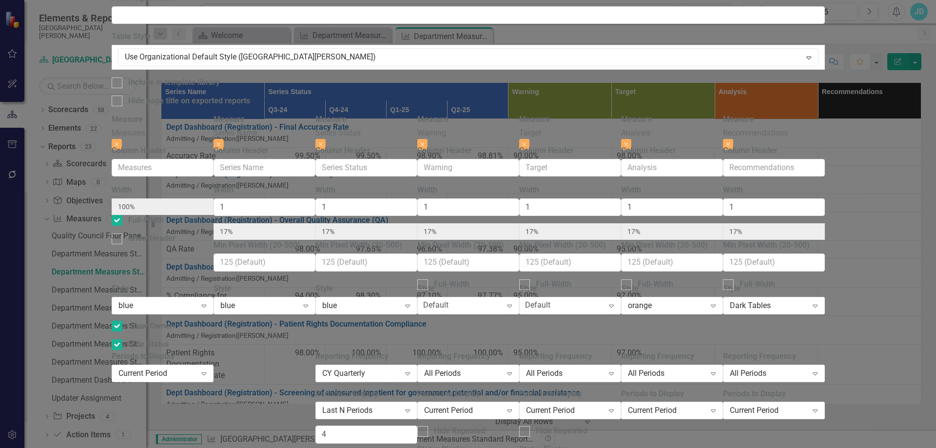
scroll to position [86, 0]
click at [197, 368] on div "Current Period" at bounding box center [158, 373] width 78 height 11
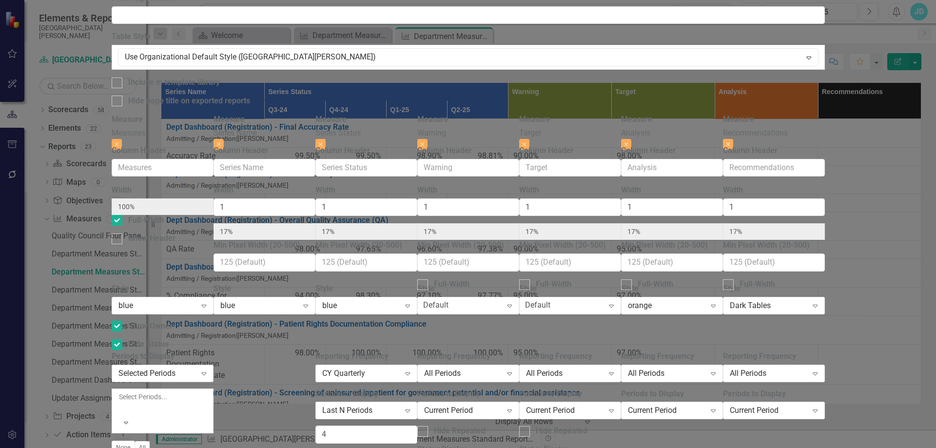
click at [197, 368] on div "Selected Periods" at bounding box center [158, 373] width 78 height 11
click at [308, 448] on div "Current Period" at bounding box center [470, 456] width 921 height 11
